Goal: Book appointment/travel/reservation

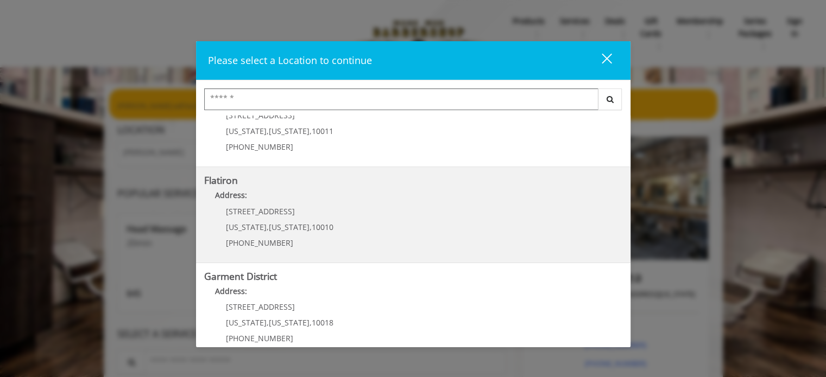
scroll to position [252, 0]
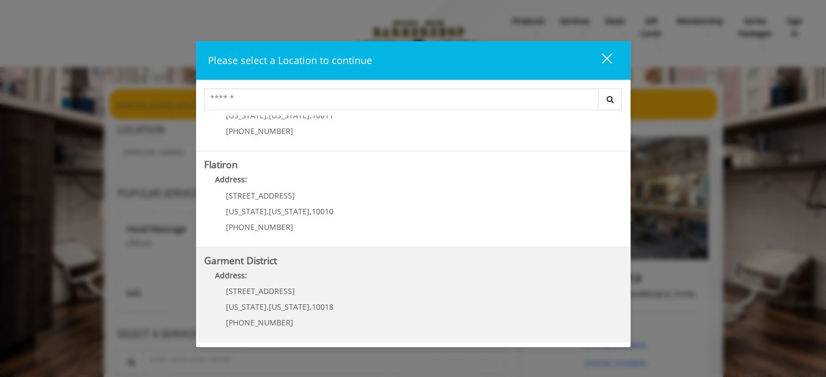
click at [305, 268] on p "[PHONE_NUMBER]" at bounding box center [279, 323] width 107 height 8
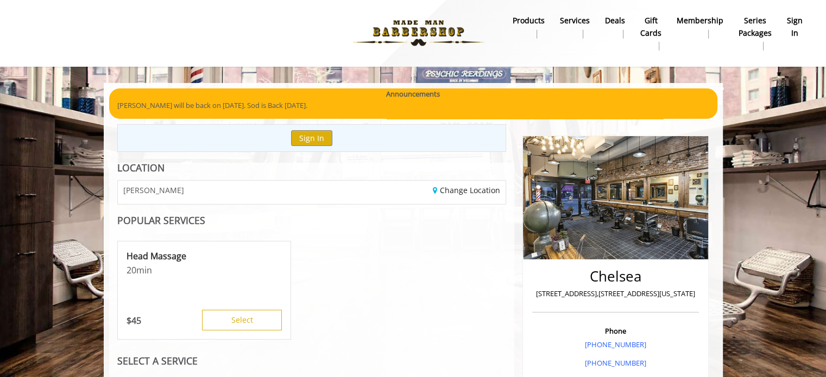
scroll to position [52, 0]
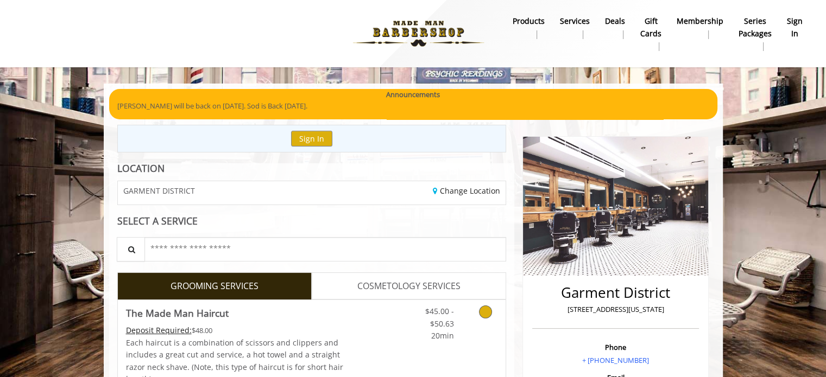
click at [480, 307] on link "Grooming services" at bounding box center [484, 321] width 28 height 42
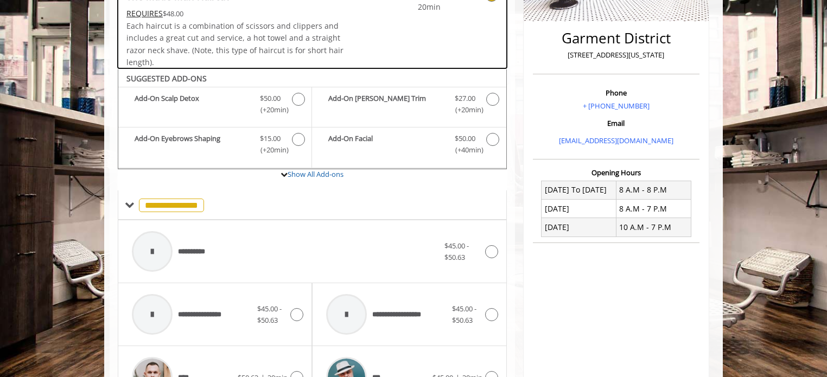
scroll to position [322, 0]
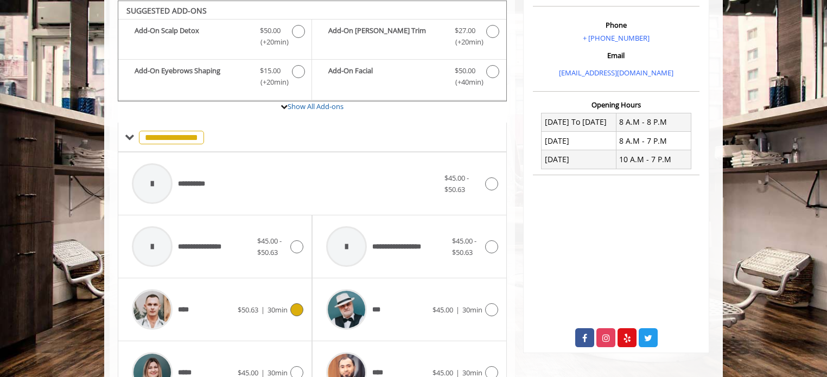
click at [287, 314] on div "$50.63 | 30min" at bounding box center [271, 309] width 66 height 13
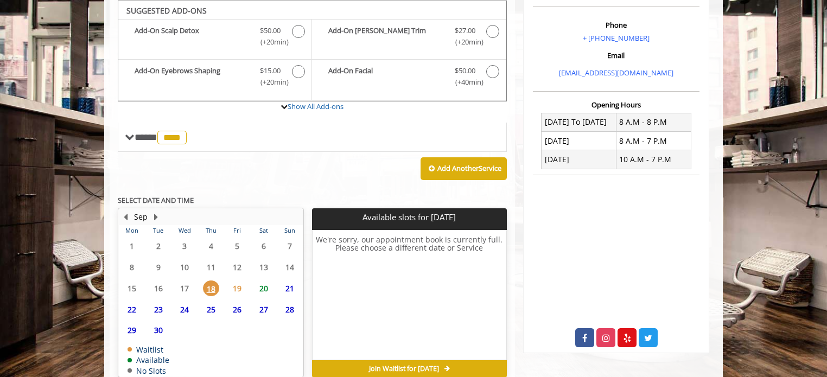
scroll to position [374, 0]
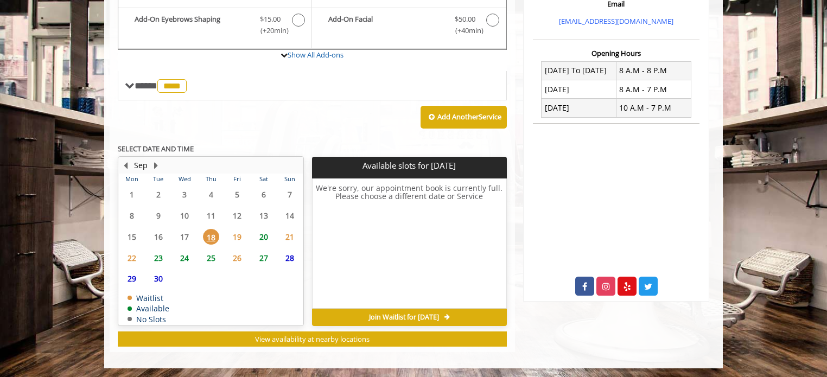
click at [264, 232] on span "20" at bounding box center [264, 237] width 16 height 16
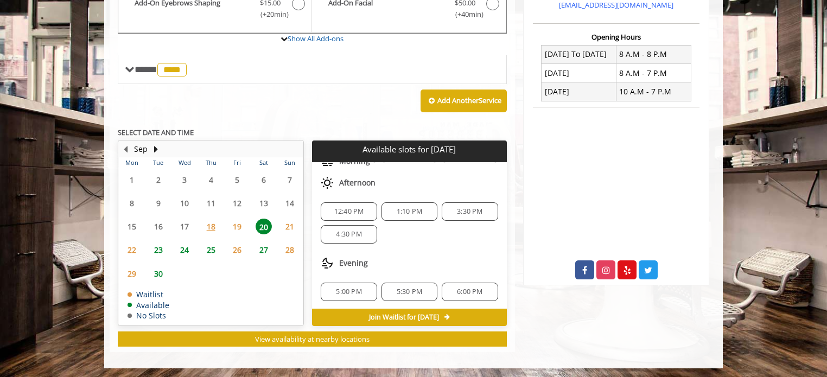
scroll to position [0, 0]
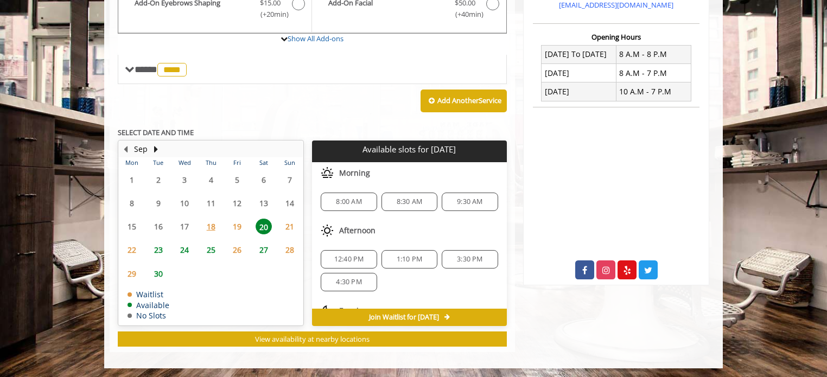
click at [352, 251] on div "12:40 PM" at bounding box center [349, 259] width 56 height 18
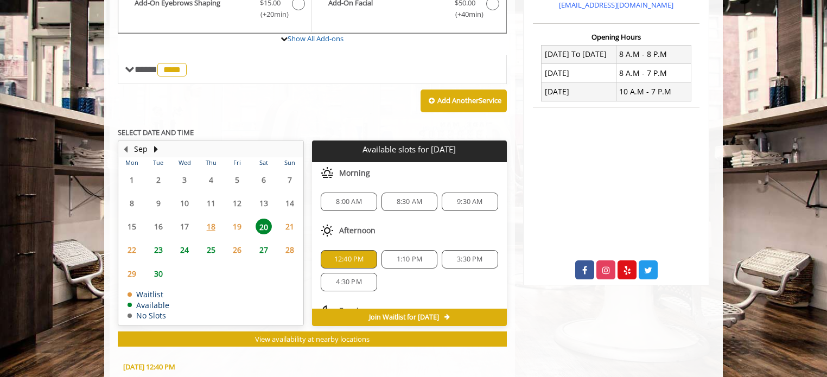
scroll to position [586, 0]
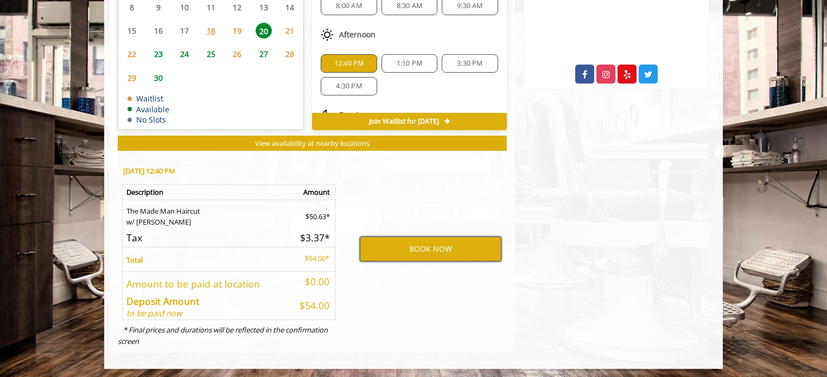
click at [419, 246] on button "BOOK NOW" at bounding box center [431, 249] width 142 height 25
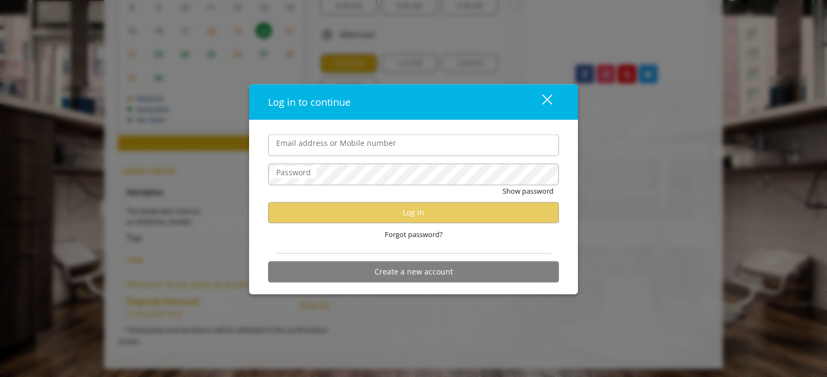
type input "**********"
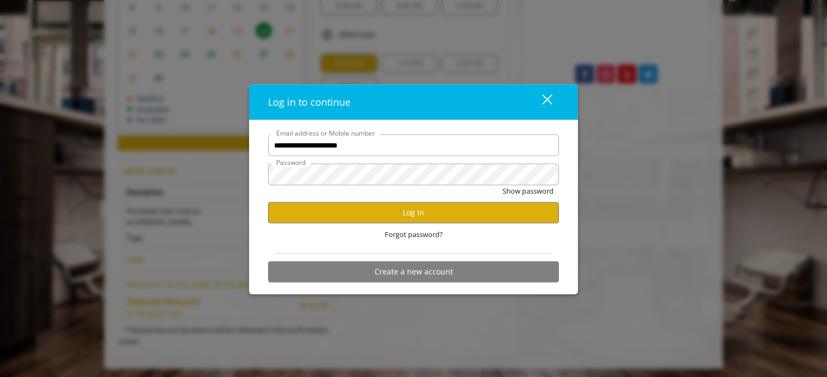
scroll to position [0, 0]
click at [430, 208] on button "Log in" at bounding box center [413, 212] width 291 height 21
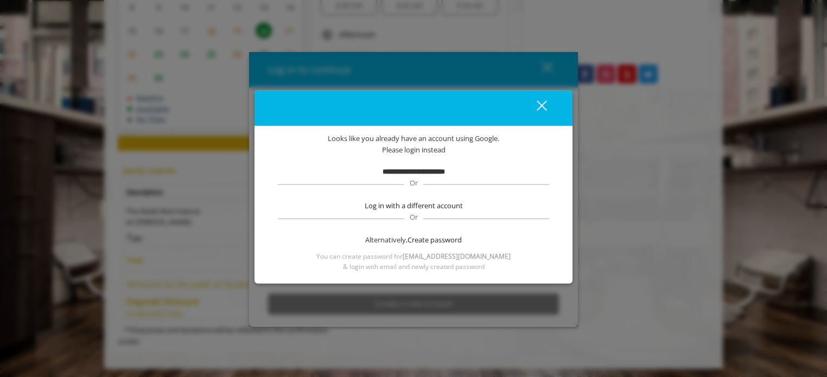
click at [415, 173] on b "**********" at bounding box center [414, 171] width 62 height 7
click at [541, 105] on div "close dialog" at bounding box center [542, 106] width 10 height 10
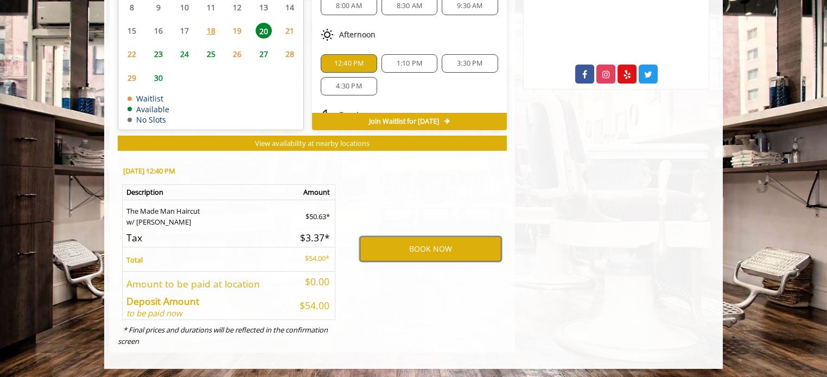
click at [455, 246] on button "BOOK NOW" at bounding box center [431, 249] width 142 height 25
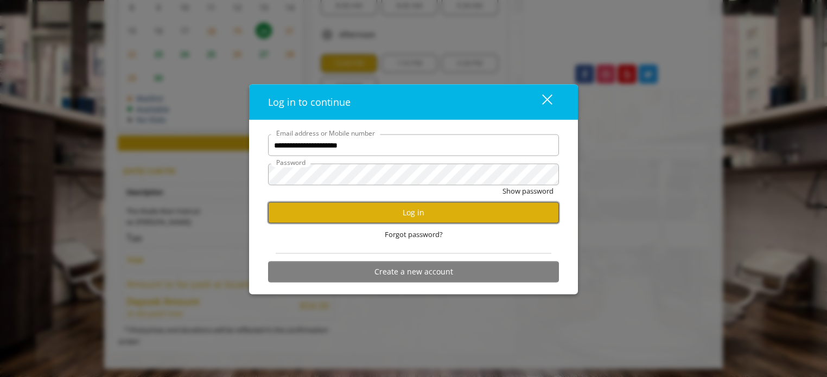
click at [432, 212] on button "Log in" at bounding box center [413, 212] width 291 height 21
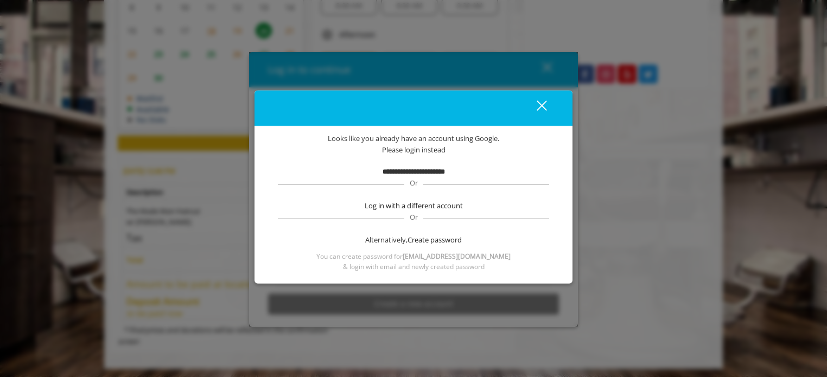
click at [545, 112] on div "close" at bounding box center [535, 108] width 22 height 16
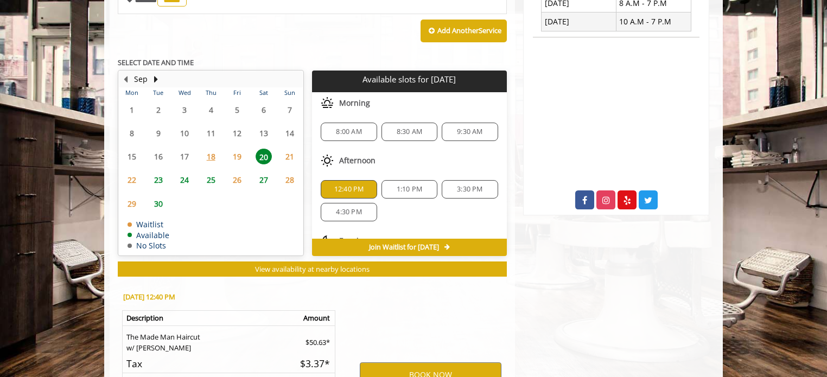
scroll to position [532, 0]
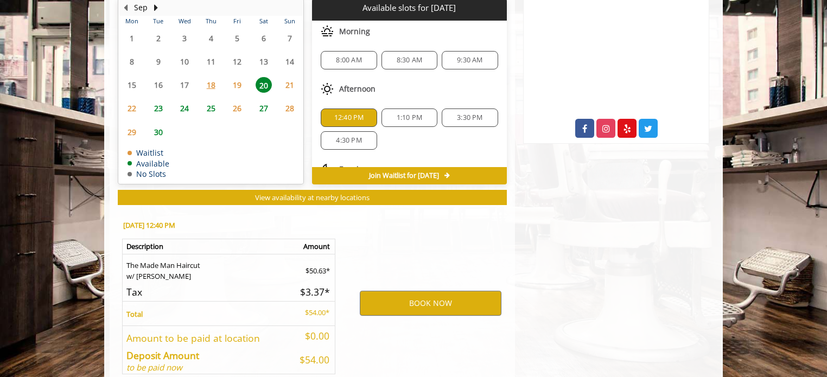
click at [350, 114] on span "12:40 PM" at bounding box center [349, 117] width 30 height 9
click at [441, 299] on button "BOOK NOW" at bounding box center [431, 303] width 142 height 25
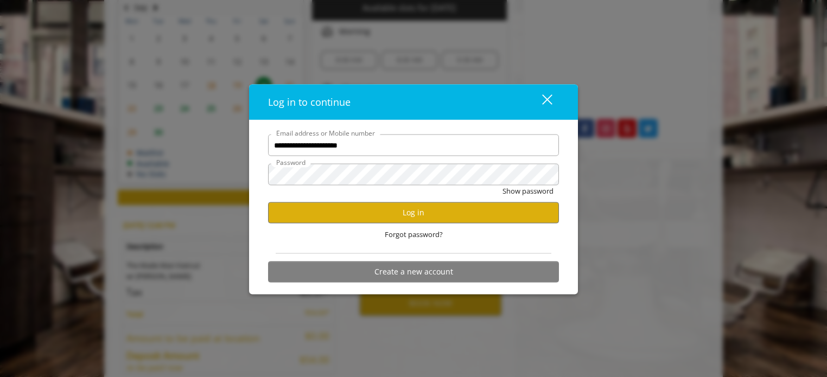
click at [550, 92] on button "close" at bounding box center [540, 102] width 37 height 22
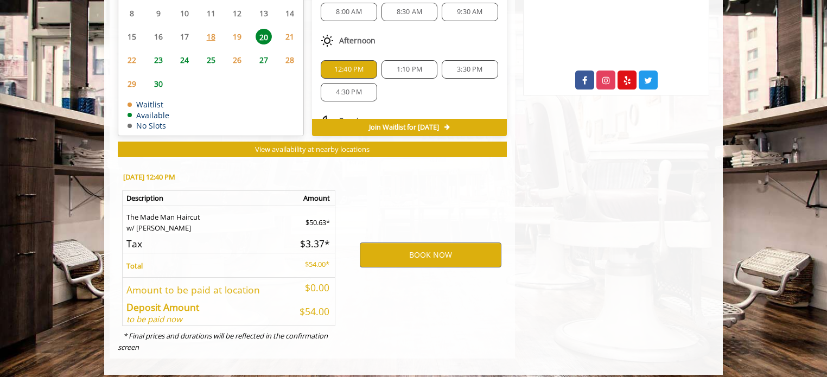
scroll to position [586, 0]
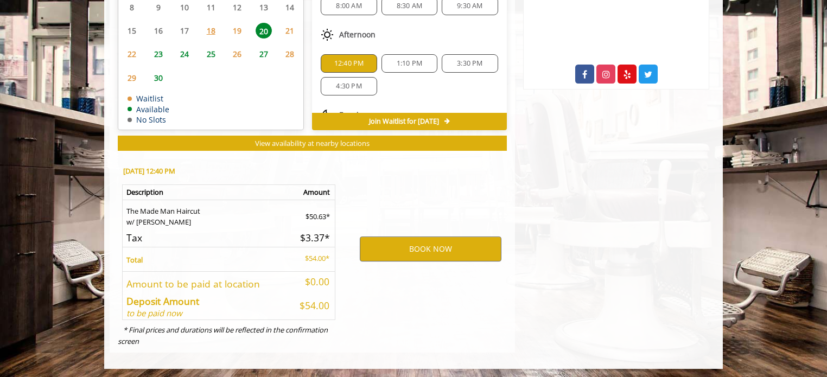
drag, startPoint x: 655, startPoint y: 200, endPoint x: 640, endPoint y: 206, distance: 15.6
